Goal: Complete application form

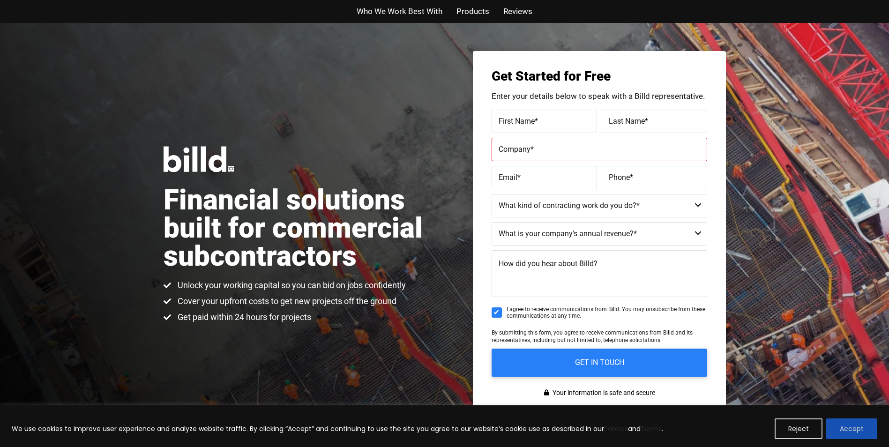
click at [847, 431] on button "Accept" at bounding box center [851, 428] width 51 height 21
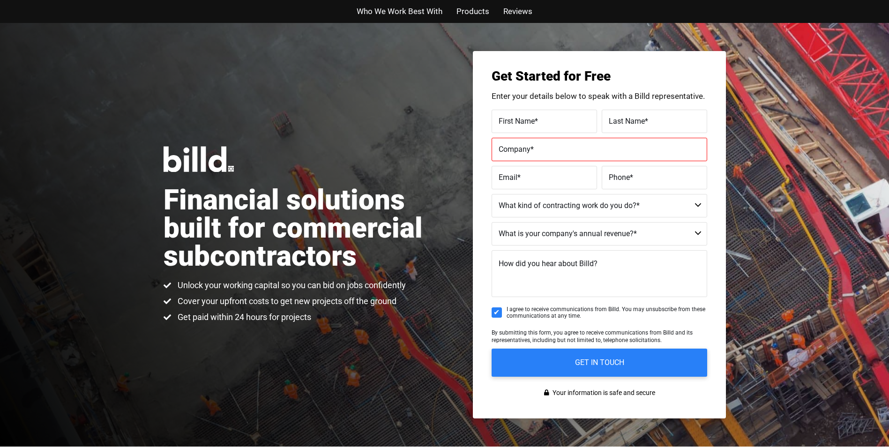
click at [538, 127] on label "First Name *" at bounding box center [543, 121] width 91 height 14
click at [538, 127] on input "First Name *" at bounding box center [543, 121] width 105 height 23
type input "grettel"
type input "barrantes"
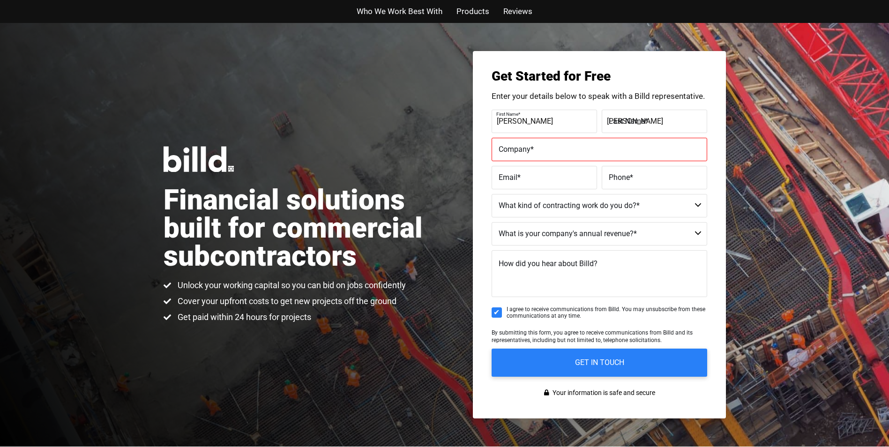
type input "Isa Constructions LLC"
type input "grettel.br.96@gmail.com"
type input "(646) 239-1484"
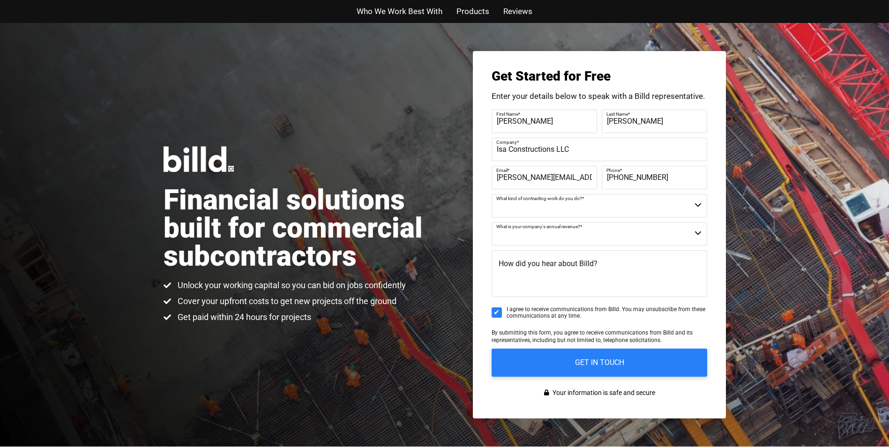
click at [574, 207] on select "Commercial Commercial and Residential Residential Not a Contractor" at bounding box center [598, 205] width 215 height 23
select select "Commercial and Residential"
click at [491, 194] on select "Commercial Commercial and Residential Residential Not a Contractor" at bounding box center [598, 205] width 215 height 23
click at [578, 230] on select "$40M + $25M - $40M $8M - $25M $4M - $8M $2M - $4M $1M - $2M Less than $1M" at bounding box center [598, 233] width 215 height 23
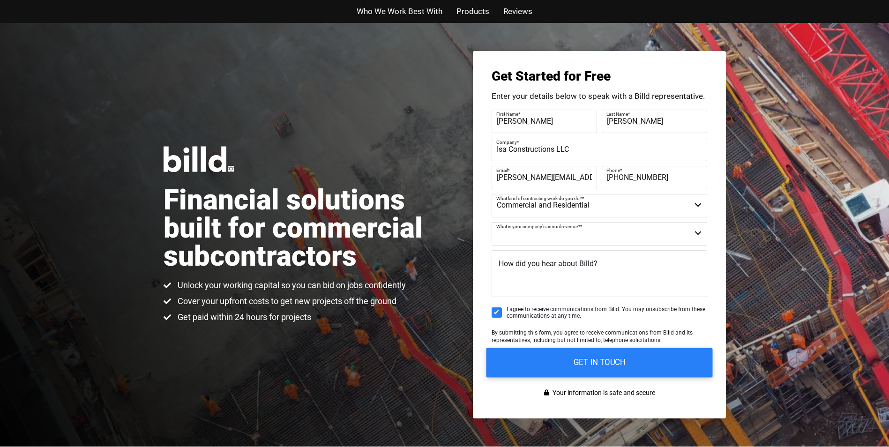
select select "Less than $1M"
click at [491, 222] on select "$40M + $25M - $40M $8M - $25M $4M - $8M $2M - $4M $1M - $2M Less than $1M" at bounding box center [598, 233] width 215 height 23
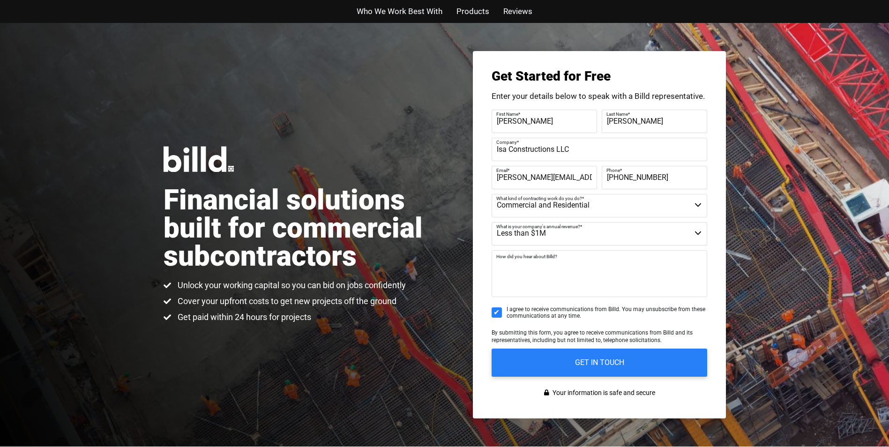
click at [607, 261] on textarea "How did you hear about Billd?" at bounding box center [598, 273] width 215 height 47
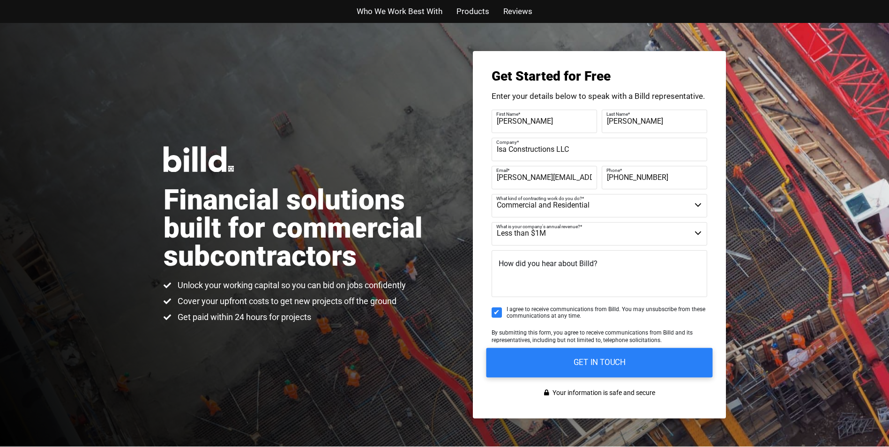
click at [576, 373] on input "GET IN TOUCH" at bounding box center [599, 363] width 226 height 30
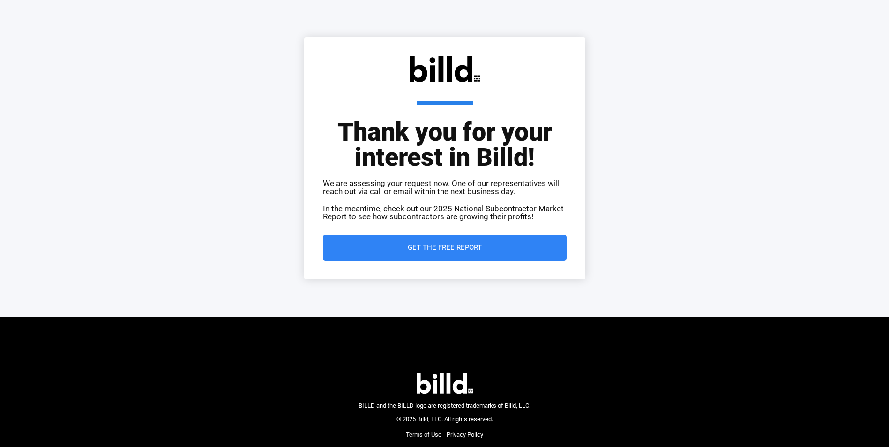
click at [503, 247] on span "Get the Free Report" at bounding box center [445, 247] width 206 height 7
